Goal: Book appointment/travel/reservation

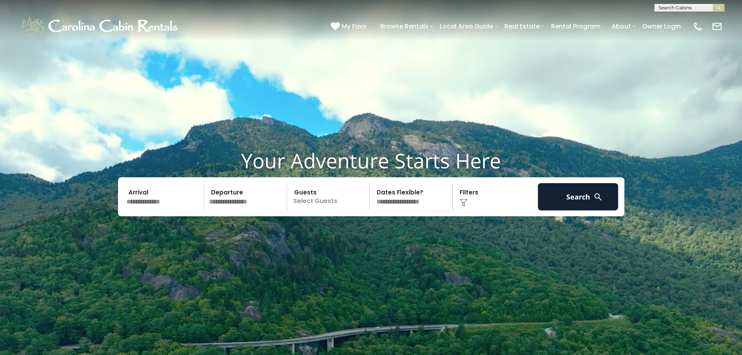
click at [672, 4] on div "**********" at bounding box center [689, 8] width 70 height 8
click at [671, 9] on input "text" at bounding box center [688, 9] width 68 height 8
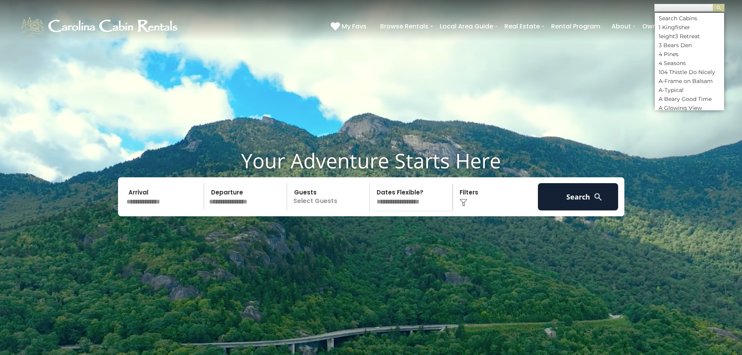
scroll to position [0, 0]
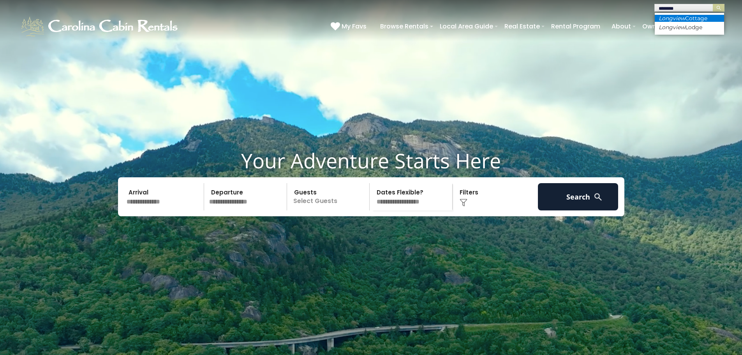
type input "********"
click at [683, 18] on em "Longview" at bounding box center [671, 18] width 26 height 7
click at [719, 10] on img "submit" at bounding box center [718, 8] width 6 height 6
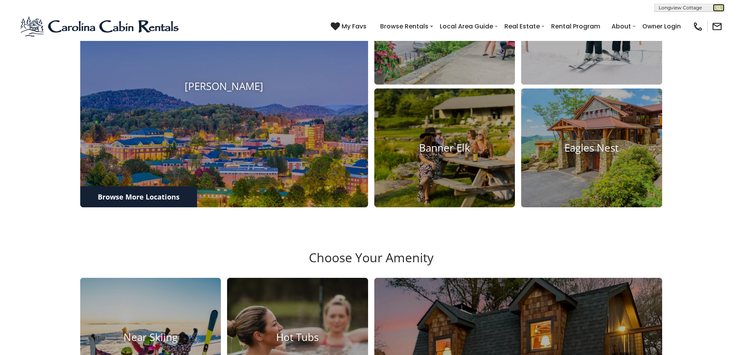
scroll to position [545, 0]
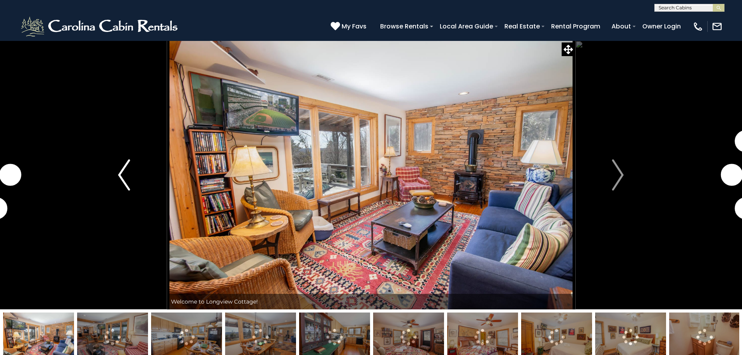
click at [127, 169] on img "Previous" at bounding box center [124, 174] width 12 height 31
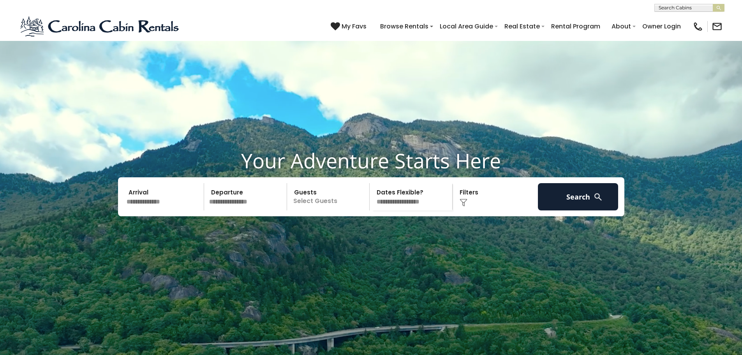
scroll to position [545, 0]
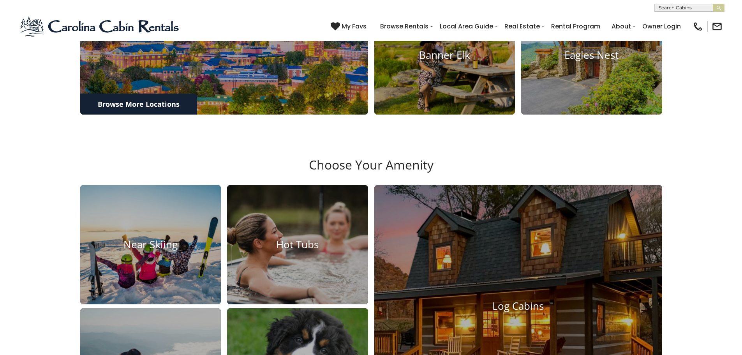
click at [698, 8] on input "text" at bounding box center [688, 9] width 68 height 8
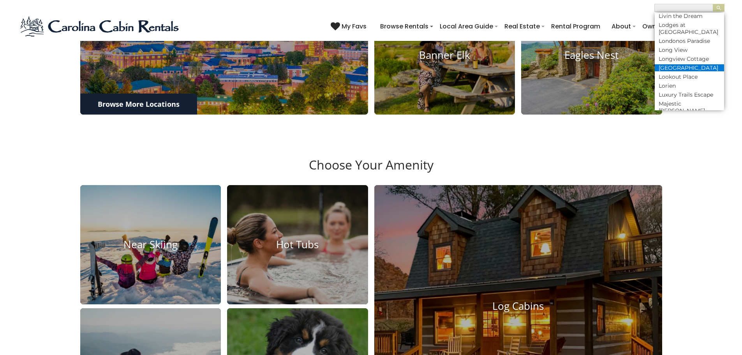
scroll to position [2219, 0]
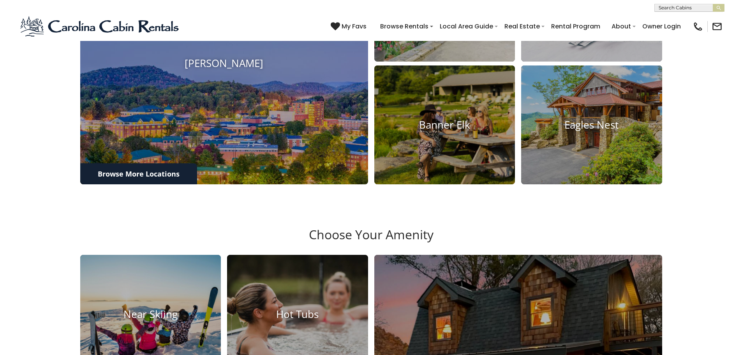
scroll to position [428, 0]
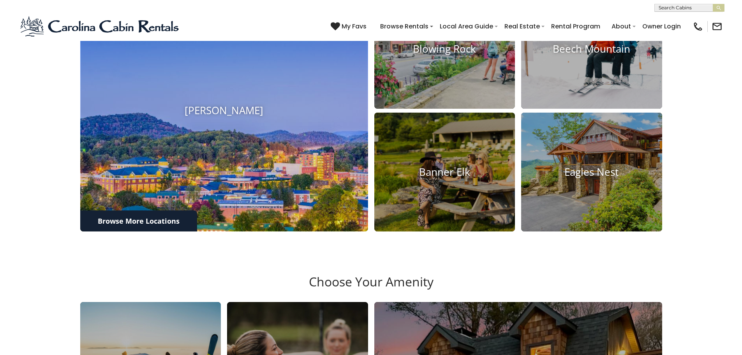
click at [237, 167] on img at bounding box center [224, 110] width 316 height 266
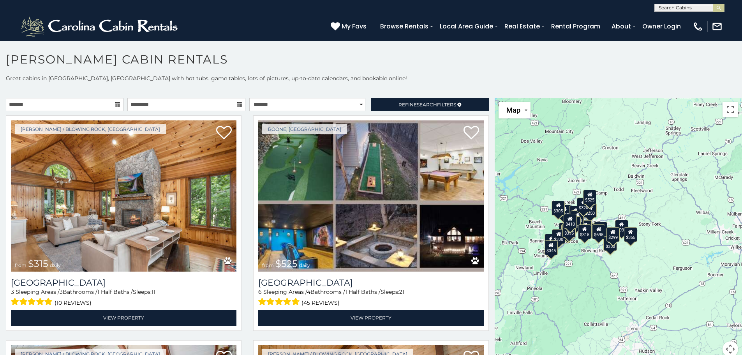
drag, startPoint x: 649, startPoint y: 279, endPoint x: 551, endPoint y: 283, distance: 98.6
click at [551, 283] on div "$315 $525 $675 $930 $635 $480 $355 $349 $460 $305 $255 $365 $375 $299 $380 $695…" at bounding box center [617, 232] width 247 height 268
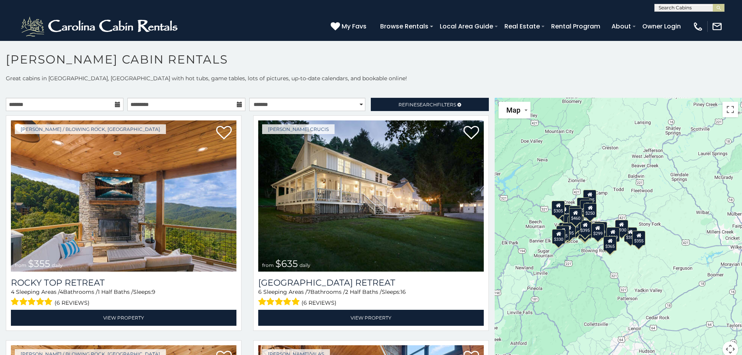
click at [654, 195] on div "$355 $635 $315 $349 $930 $675 $480 $525 $410 $210 $380 $225 $299 $400 $485 $350…" at bounding box center [617, 232] width 247 height 268
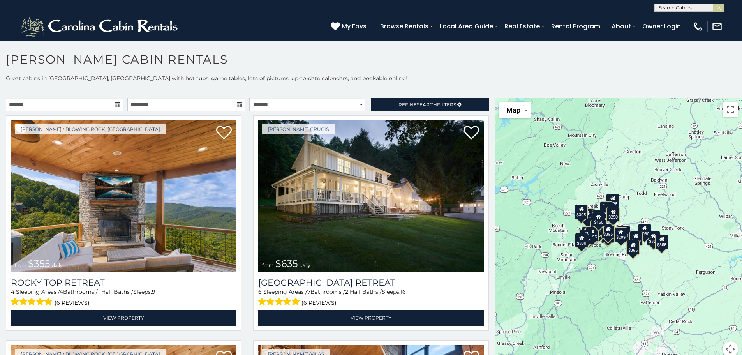
drag, startPoint x: 634, startPoint y: 184, endPoint x: 657, endPoint y: 188, distance: 23.3
click at [657, 188] on div "$355 $635 $315 $349 $930 $675 $480 $525 $410 $210 $380 $225 $299 $400 $485 $350…" at bounding box center [617, 232] width 247 height 268
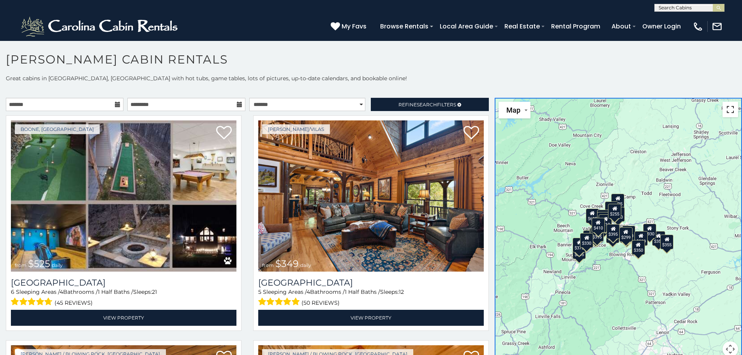
click at [728, 110] on button "Toggle fullscreen view" at bounding box center [730, 110] width 16 height 16
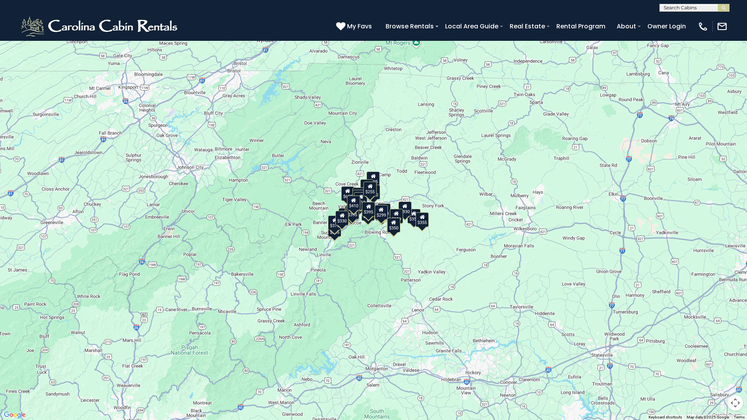
drag, startPoint x: 736, startPoint y: 402, endPoint x: 664, endPoint y: 376, distance: 76.4
click at [736, 354] on button "Map camera controls" at bounding box center [736, 403] width 16 height 16
click at [717, 354] on button "Zoom in" at bounding box center [716, 365] width 16 height 16
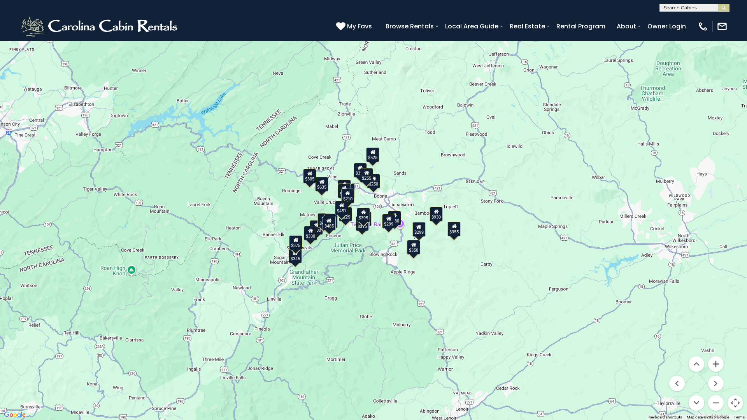
click at [718, 354] on button "Zoom in" at bounding box center [716, 365] width 16 height 16
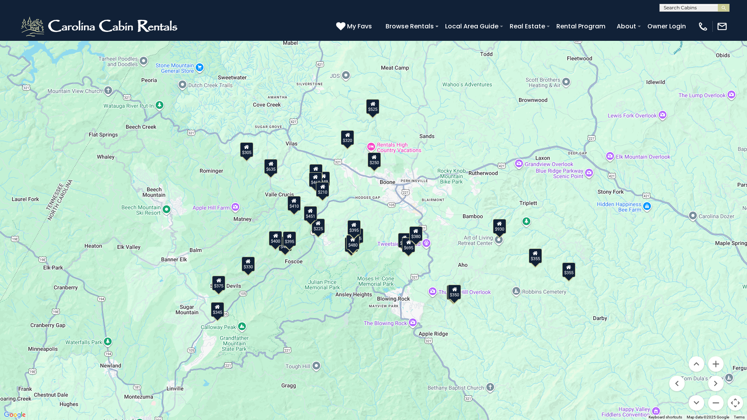
click at [498, 227] on div "$930" at bounding box center [499, 226] width 13 height 15
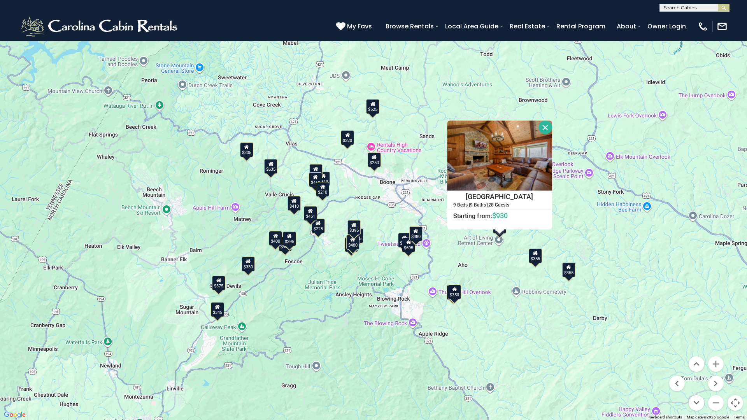
click at [476, 239] on div "$930 $315 $355 $675 $525 $635 $349 $480 $225 $365 $350 $250 $485 $565 $299 $305…" at bounding box center [373, 210] width 747 height 420
click at [485, 252] on div "$930 $315 $355 $675 $525 $635 $349 $480 $225 $365 $350 $250 $485 $565 $299 $305…" at bounding box center [373, 210] width 747 height 420
click at [459, 289] on div "$350" at bounding box center [454, 292] width 13 height 15
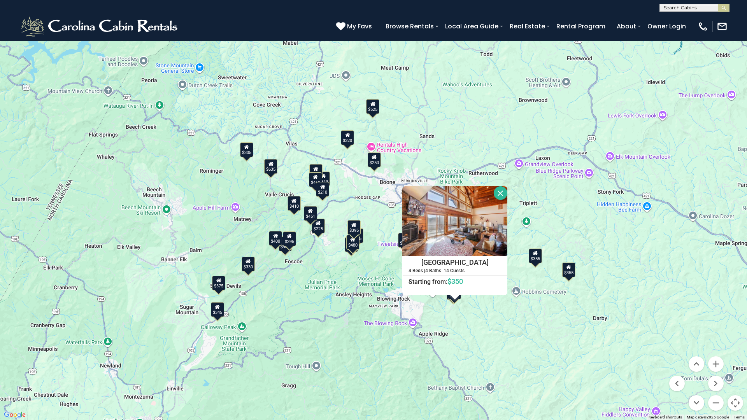
click at [467, 330] on div "$930 $315 $355 $675 $525 $635 $349 $480 $225 $365 $350 $250 $485 $565 $299 $305…" at bounding box center [373, 210] width 747 height 420
click at [502, 192] on button "Close" at bounding box center [501, 193] width 14 height 14
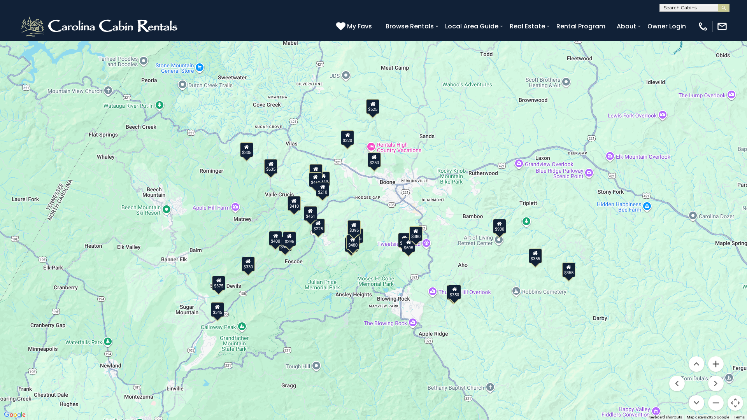
click at [716, 354] on button "Zoom in" at bounding box center [716, 365] width 16 height 16
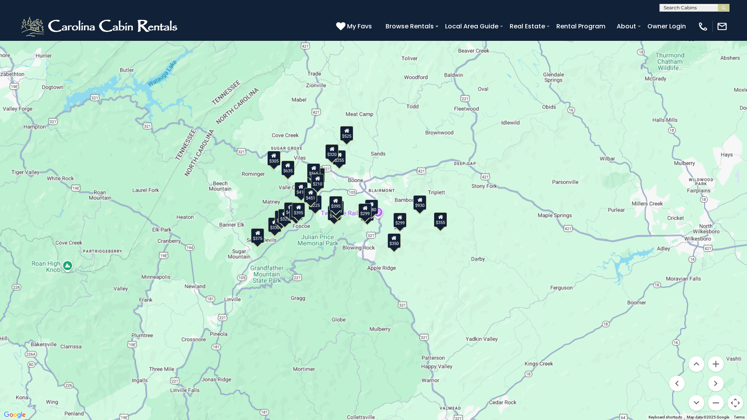
drag, startPoint x: 616, startPoint y: 344, endPoint x: 519, endPoint y: 273, distance: 120.2
click at [519, 273] on div "$480 $355 $635 $315 $525 $675 $349 $930 $460 $410 $225 $565 $350 $395 $330 $695…" at bounding box center [373, 210] width 747 height 420
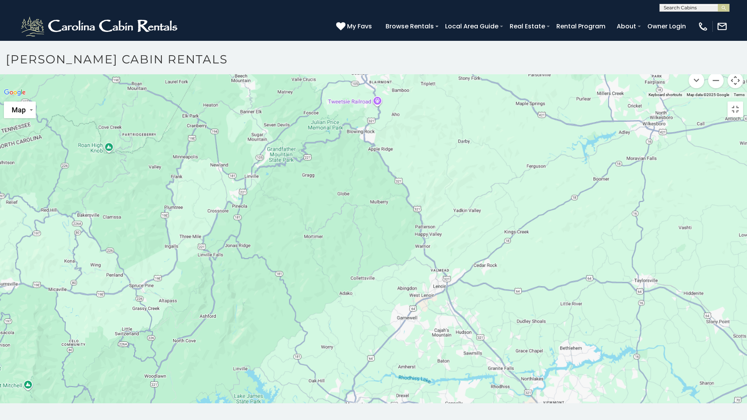
click at [714, 49] on button "Zoom in" at bounding box center [716, 42] width 16 height 16
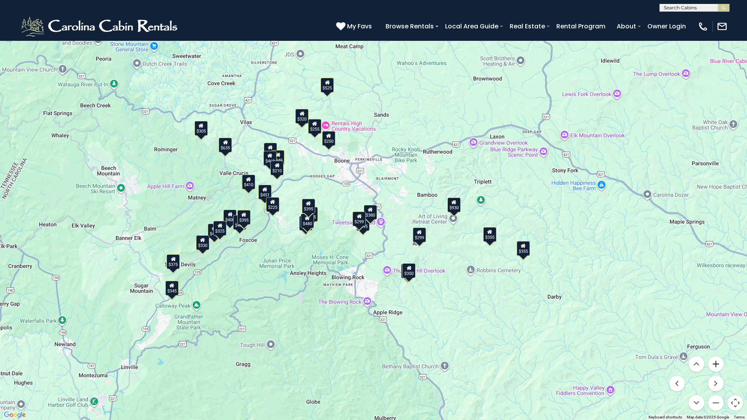
click at [718, 354] on button "Zoom in" at bounding box center [716, 365] width 16 height 16
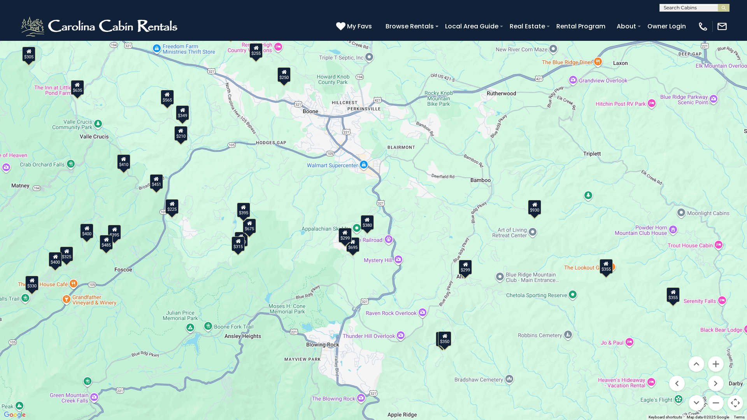
click at [467, 272] on div "$299" at bounding box center [465, 267] width 13 height 15
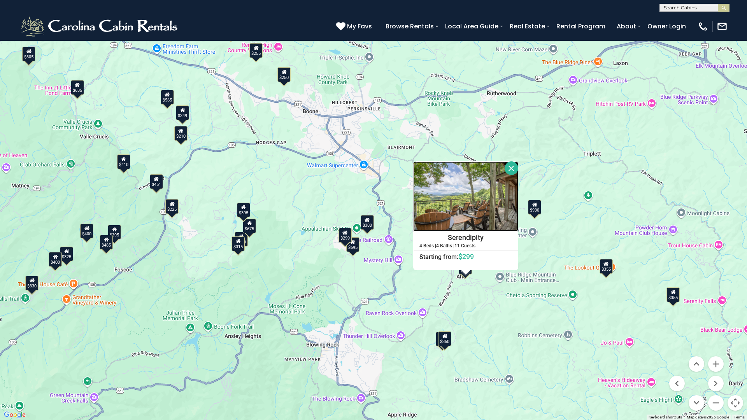
click at [482, 211] on img at bounding box center [465, 197] width 105 height 70
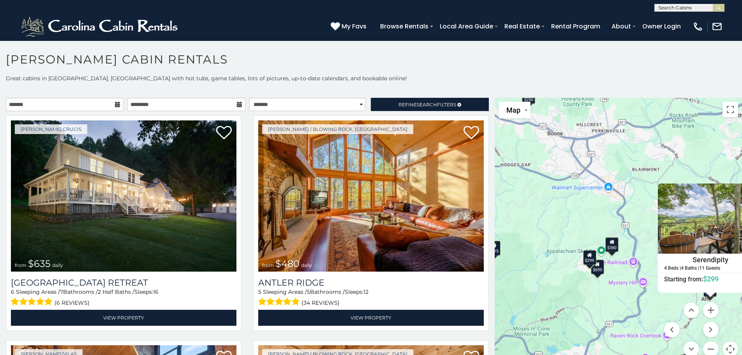
click at [728, 343] on button "Map camera controls" at bounding box center [730, 349] width 16 height 16
click at [727, 111] on button "Toggle fullscreen view" at bounding box center [730, 110] width 16 height 16
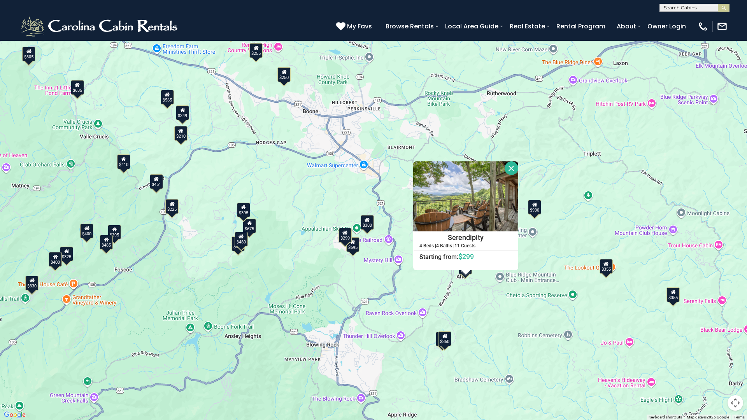
click at [643, 325] on div "$635 $480 $349 $315 $355 $675 $930 $380 $395 $365 $255 $485 $250 $395 $695 $325…" at bounding box center [373, 210] width 747 height 420
click at [740, 354] on button "Map camera controls" at bounding box center [736, 403] width 16 height 16
click at [717, 354] on button "Zoom in" at bounding box center [716, 365] width 16 height 16
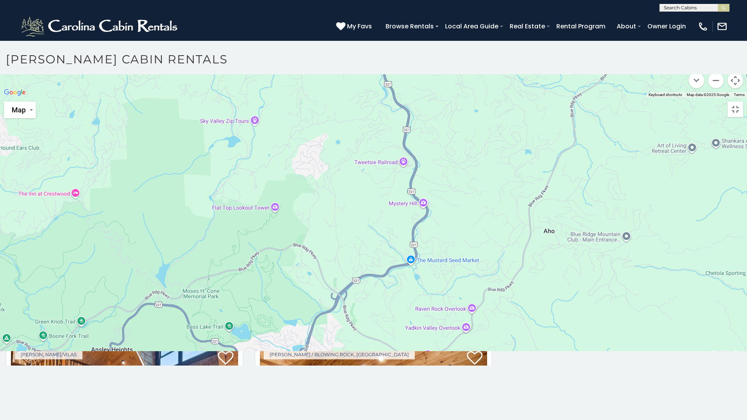
click at [717, 49] on button "Zoom in" at bounding box center [716, 42] width 16 height 16
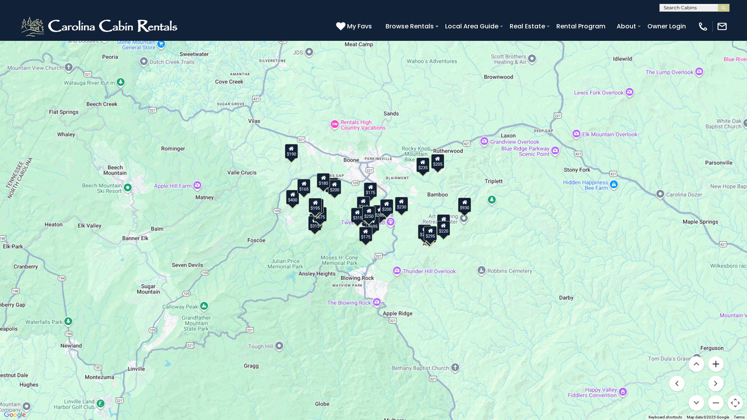
click at [718, 354] on button "Zoom in" at bounding box center [716, 365] width 16 height 16
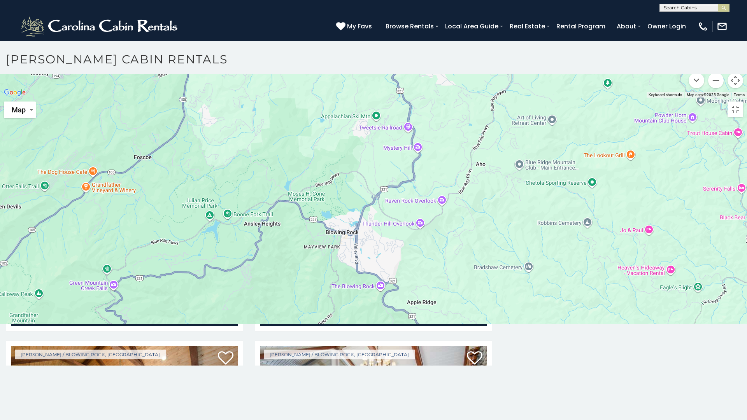
click at [718, 49] on button "Zoom in" at bounding box center [716, 42] width 16 height 16
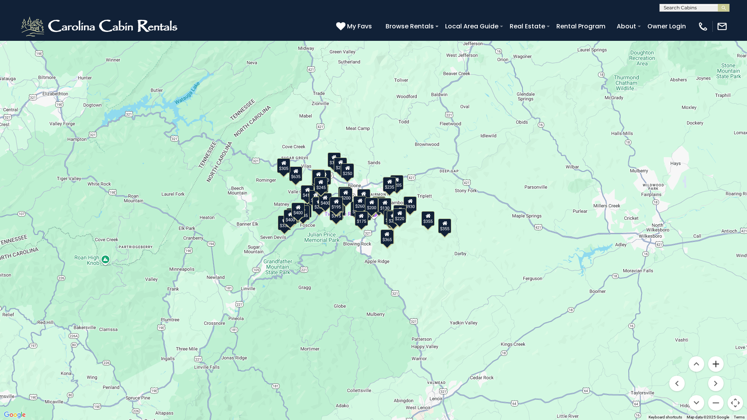
click at [715, 354] on button "Zoom in" at bounding box center [716, 365] width 16 height 16
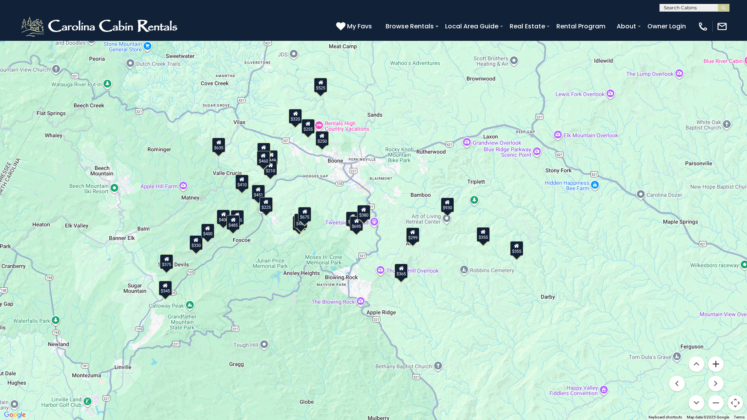
click at [717, 354] on button "Zoom in" at bounding box center [716, 365] width 16 height 16
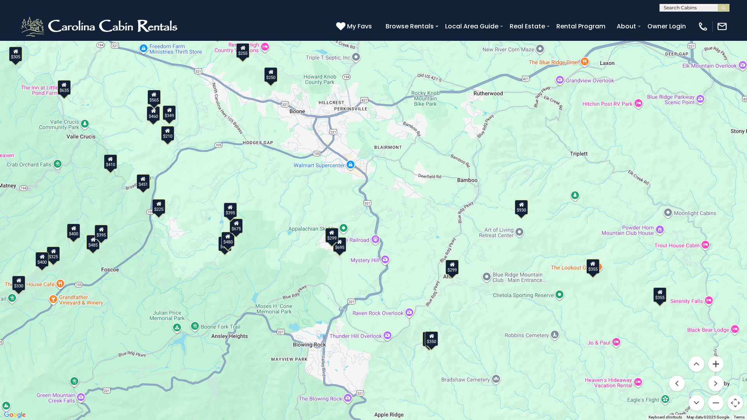
click at [715, 354] on button "Zoom in" at bounding box center [716, 365] width 16 height 16
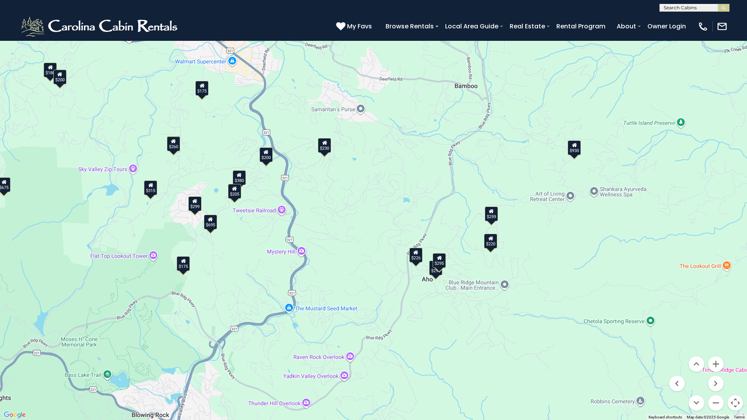
drag, startPoint x: 631, startPoint y: 367, endPoint x: 534, endPoint y: 302, distance: 116.8
click at [534, 302] on div "$675 $930 $480 $315 $299 $380 $299 $395 $695 $315 $230 $180 $235 $226 $205 $260…" at bounding box center [373, 210] width 747 height 420
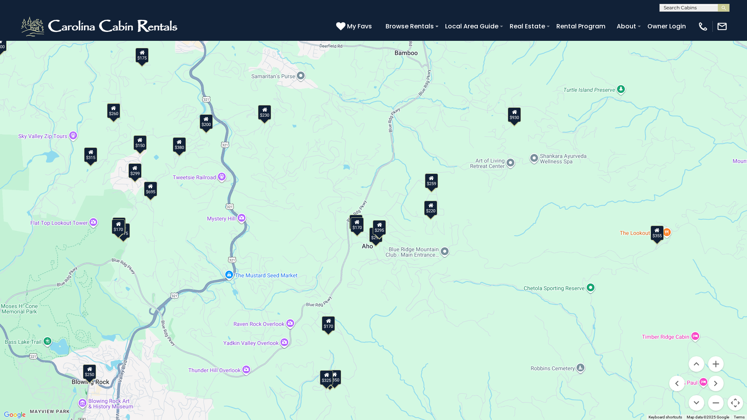
drag, startPoint x: 539, startPoint y: 320, endPoint x: 479, endPoint y: 285, distance: 69.6
click at [479, 285] on div "$355 $675 $930 $695 $380 $299 $365 $350 $299 $315 $175 $220 $325 $295 $175 $230…" at bounding box center [373, 210] width 747 height 420
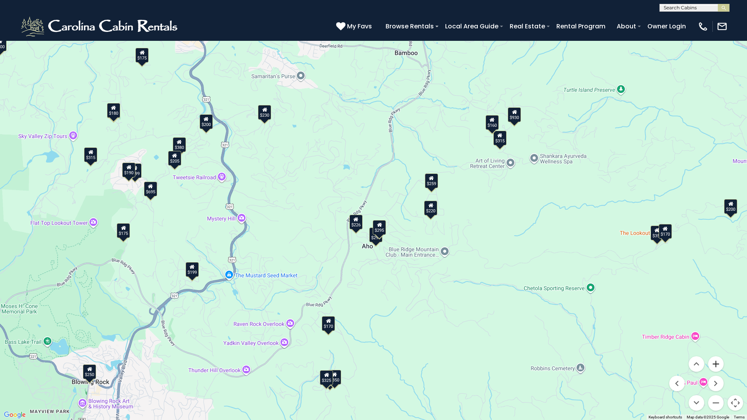
click at [714, 354] on button "Zoom in" at bounding box center [716, 365] width 16 height 16
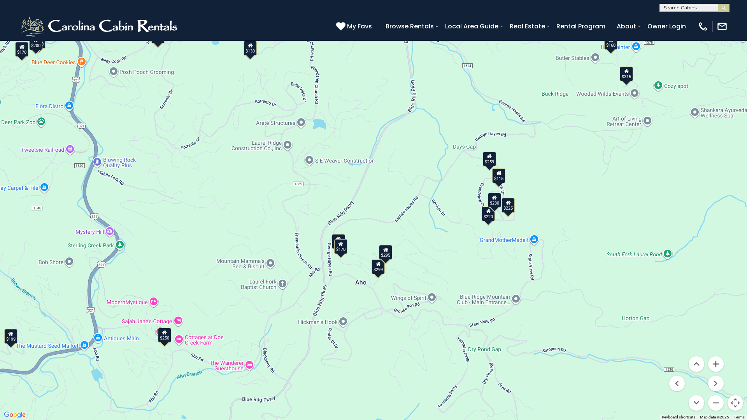
click at [714, 354] on button "Zoom in" at bounding box center [716, 365] width 16 height 16
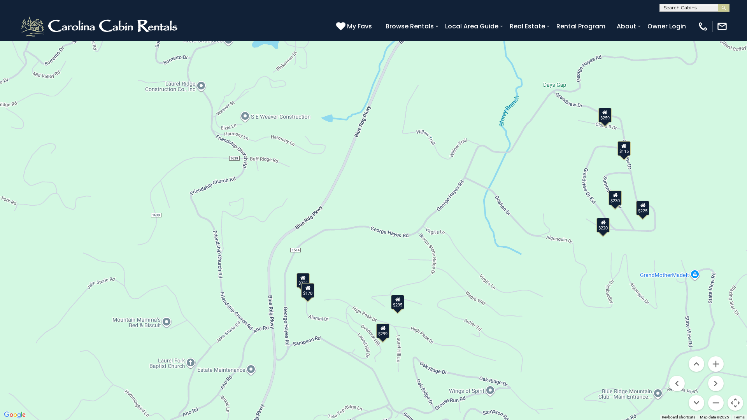
click at [401, 307] on div "$295" at bounding box center [397, 302] width 13 height 15
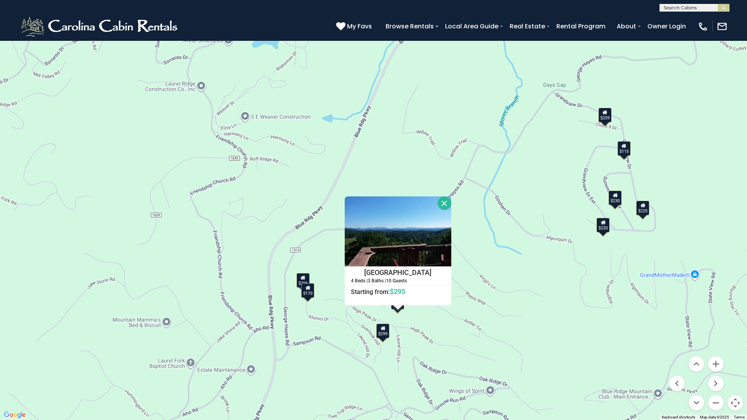
click at [442, 206] on button "Close" at bounding box center [445, 204] width 14 height 14
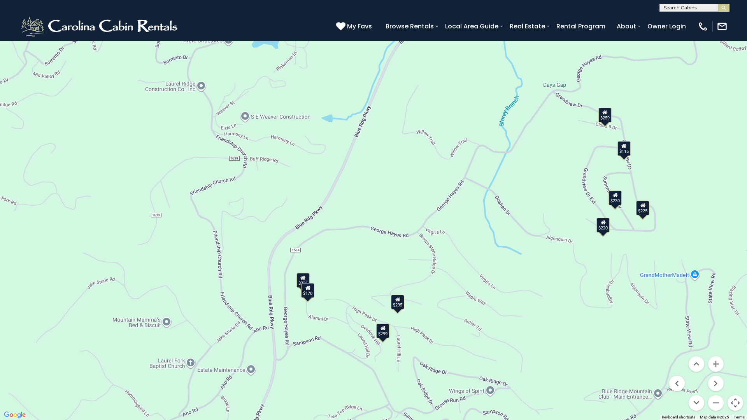
click at [385, 334] on div "$299" at bounding box center [382, 331] width 13 height 15
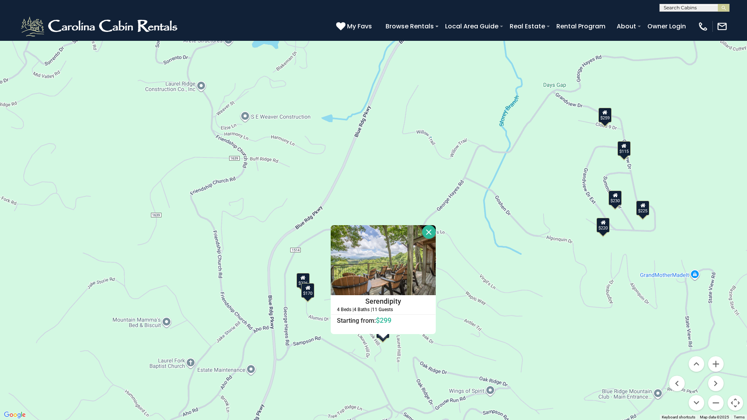
click at [385, 334] on div at bounding box center [384, 336] width 10 height 5
click at [427, 234] on button "Close" at bounding box center [429, 232] width 14 height 14
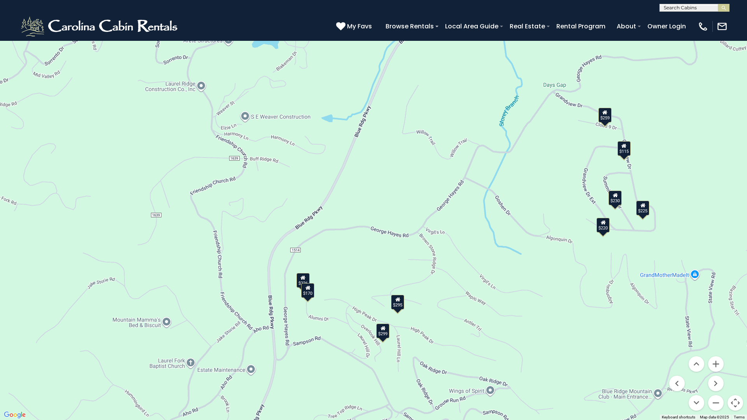
click at [736, 11] on button "Toggle fullscreen view" at bounding box center [736, 12] width 16 height 16
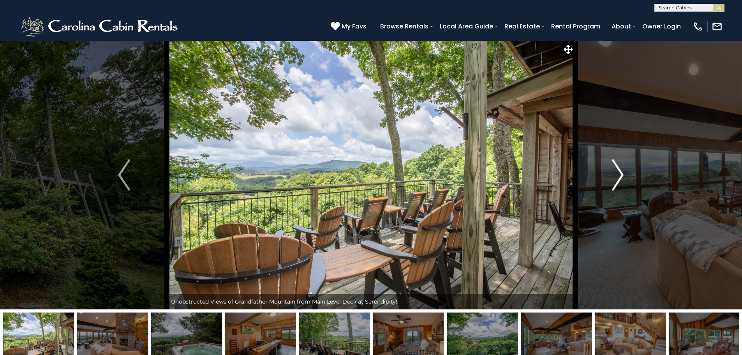
click at [621, 179] on img "Next" at bounding box center [618, 174] width 12 height 31
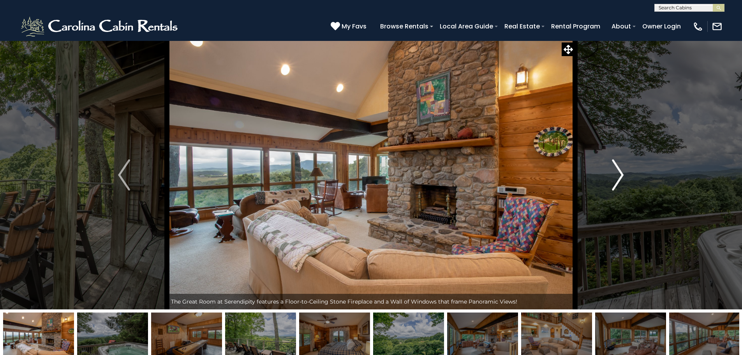
click at [619, 176] on img "Next" at bounding box center [618, 174] width 12 height 31
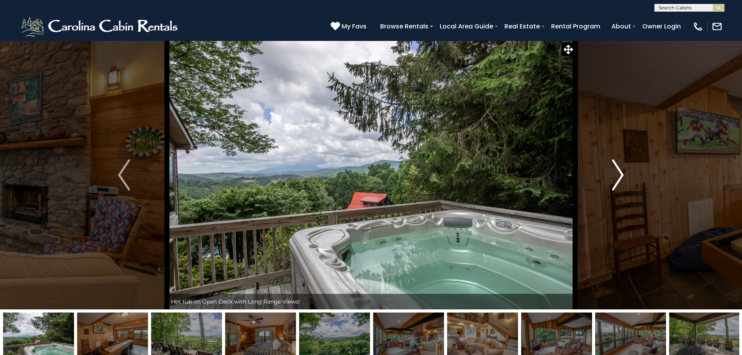
click at [619, 176] on img "Next" at bounding box center [618, 174] width 12 height 31
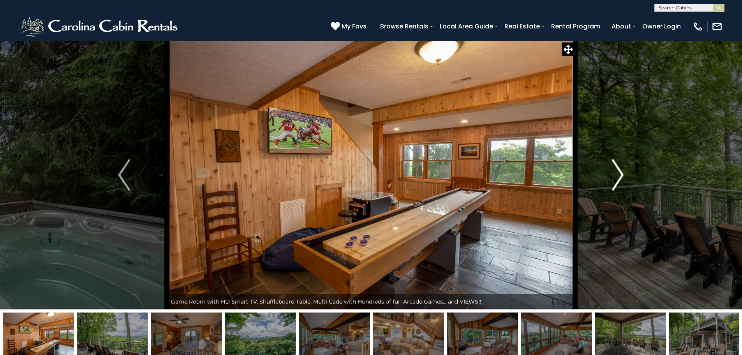
click at [619, 176] on img "Next" at bounding box center [618, 174] width 12 height 31
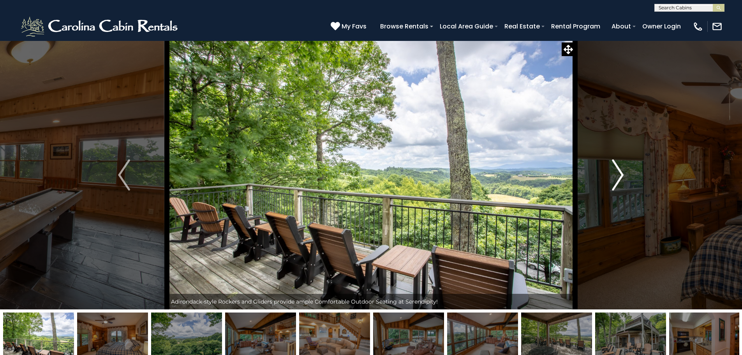
click at [619, 176] on img "Next" at bounding box center [618, 174] width 12 height 31
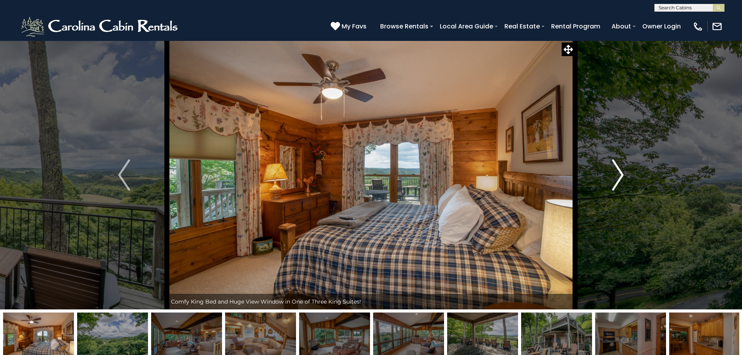
click at [619, 176] on img "Next" at bounding box center [618, 174] width 12 height 31
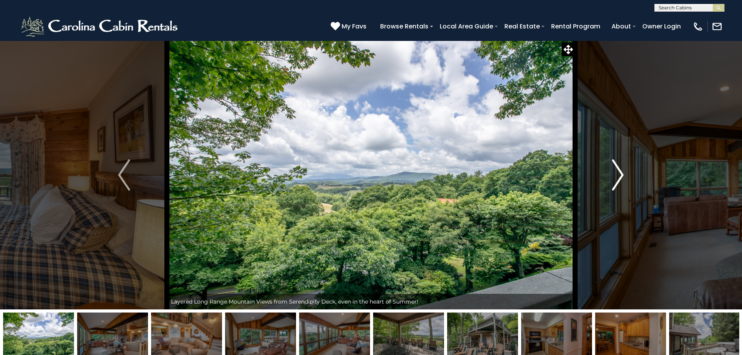
click at [619, 176] on img "Next" at bounding box center [618, 174] width 12 height 31
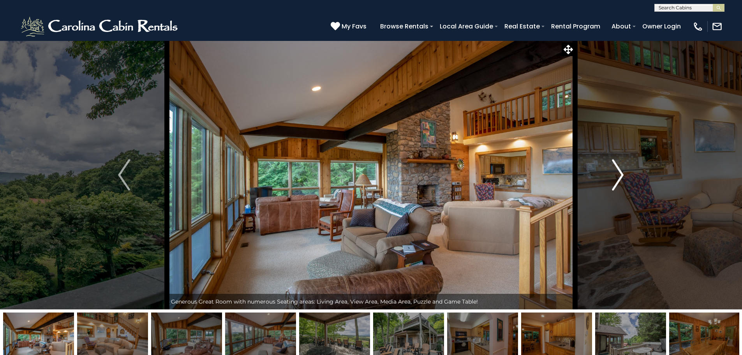
click at [619, 176] on img "Next" at bounding box center [618, 174] width 12 height 31
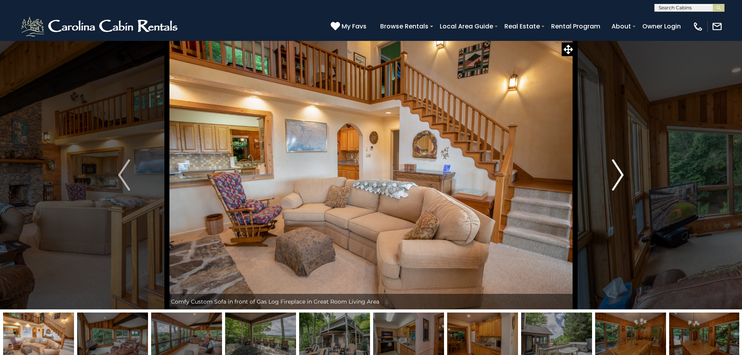
click at [619, 176] on img "Next" at bounding box center [618, 174] width 12 height 31
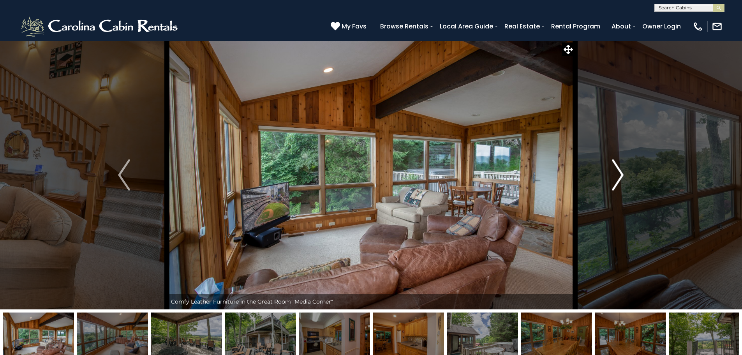
click at [619, 176] on img "Next" at bounding box center [618, 174] width 12 height 31
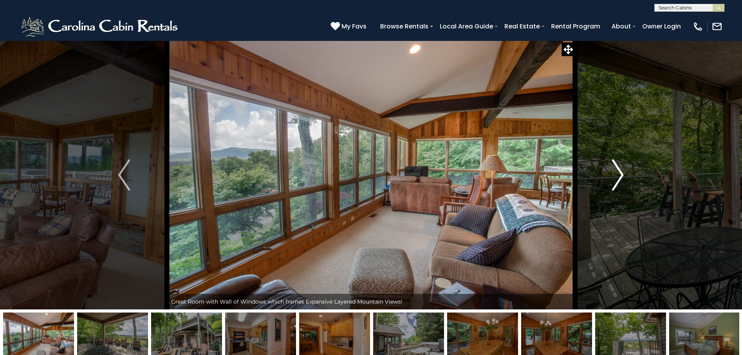
click at [619, 176] on img "Next" at bounding box center [618, 174] width 12 height 31
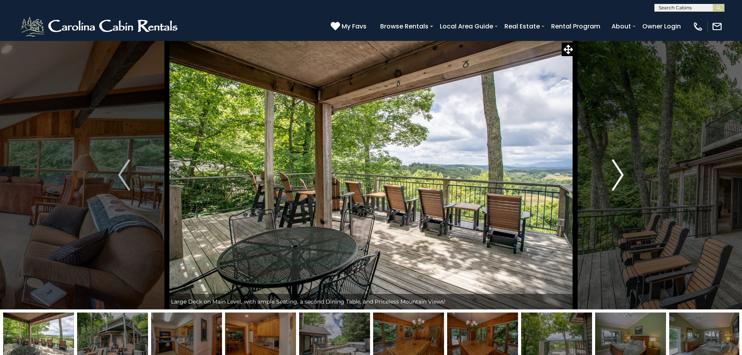
click at [619, 176] on img "Next" at bounding box center [618, 174] width 12 height 31
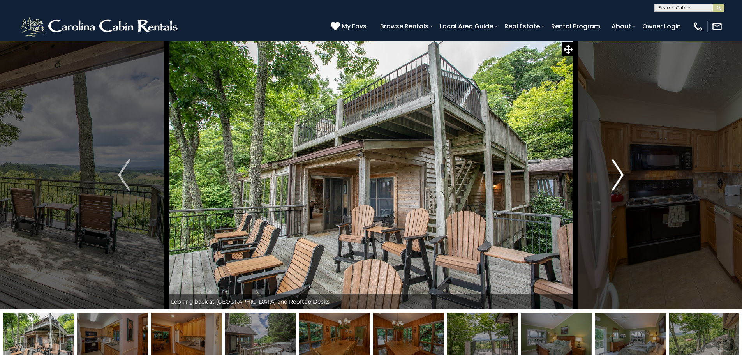
click at [619, 176] on img "Next" at bounding box center [618, 174] width 12 height 31
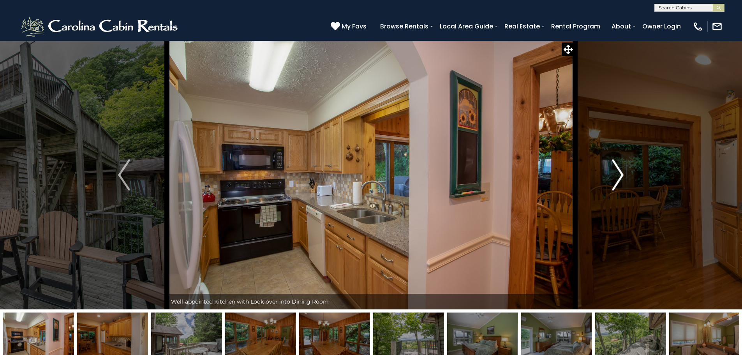
click at [619, 176] on img "Next" at bounding box center [618, 174] width 12 height 31
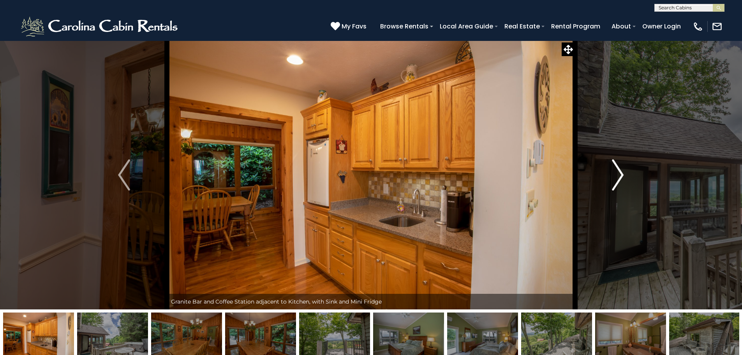
click at [619, 176] on img "Next" at bounding box center [618, 174] width 12 height 31
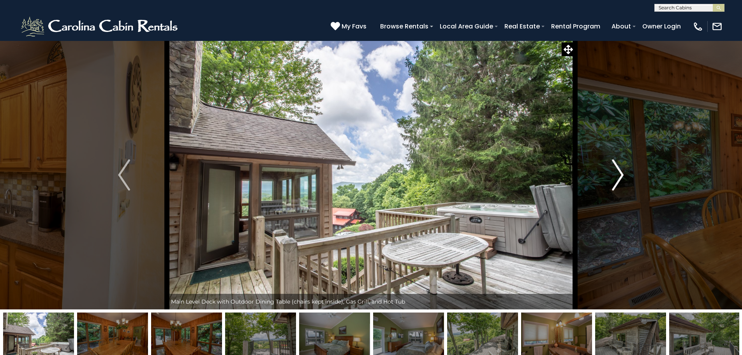
click at [619, 176] on img "Next" at bounding box center [618, 174] width 12 height 31
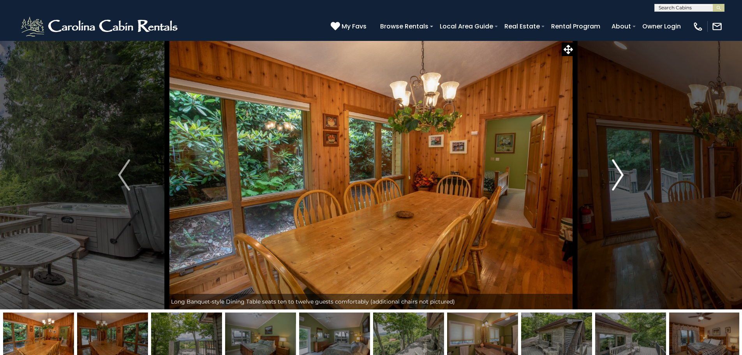
click at [619, 176] on img "Next" at bounding box center [618, 174] width 12 height 31
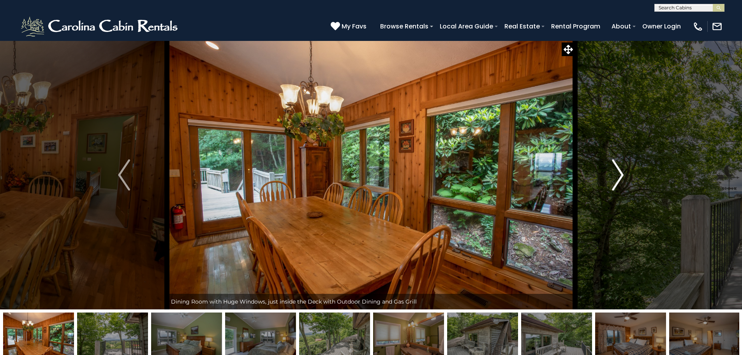
click at [619, 176] on img "Next" at bounding box center [618, 174] width 12 height 31
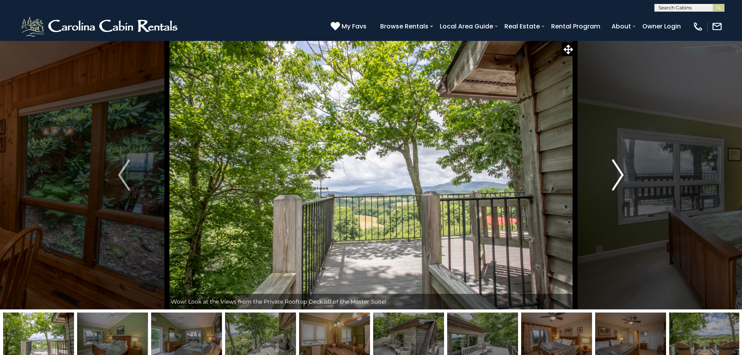
click at [620, 176] on img "Next" at bounding box center [618, 174] width 12 height 31
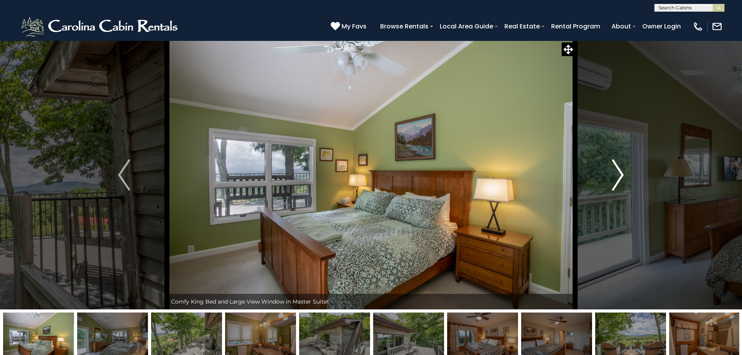
click at [620, 176] on img "Next" at bounding box center [618, 174] width 12 height 31
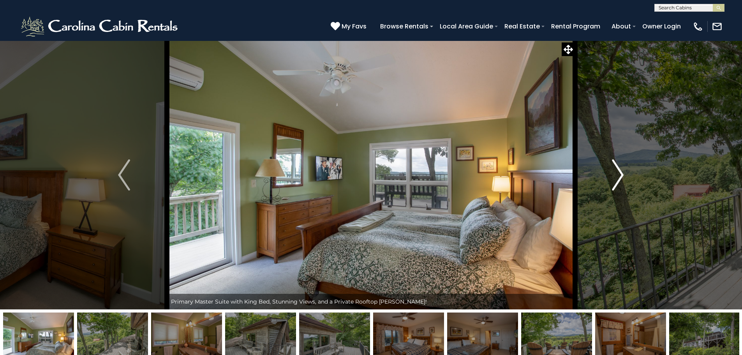
click at [620, 176] on img "Next" at bounding box center [618, 174] width 12 height 31
